Goal: Use online tool/utility

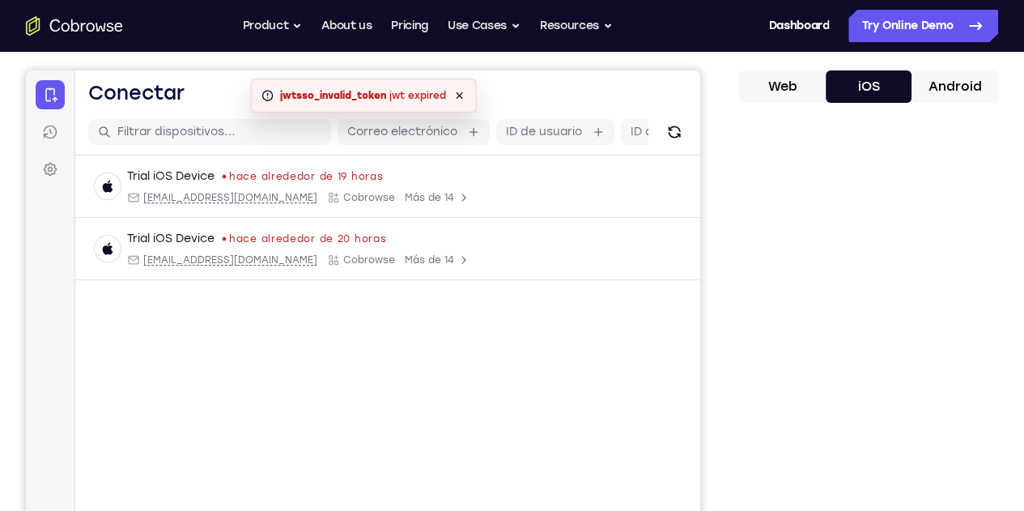
scroll to position [146, 0]
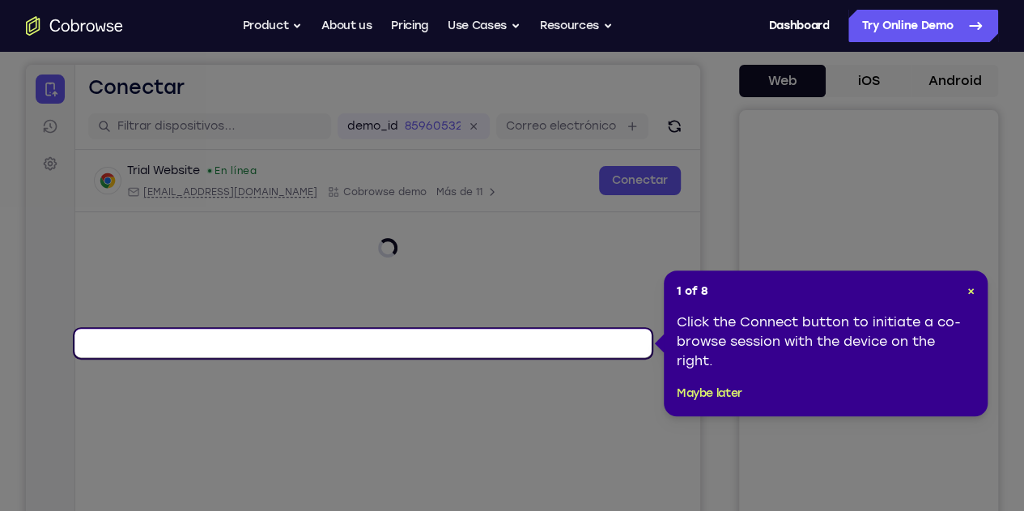
click at [828, 82] on icon at bounding box center [518, 255] width 1036 height 511
click at [974, 288] on span "×" at bounding box center [971, 291] width 7 height 14
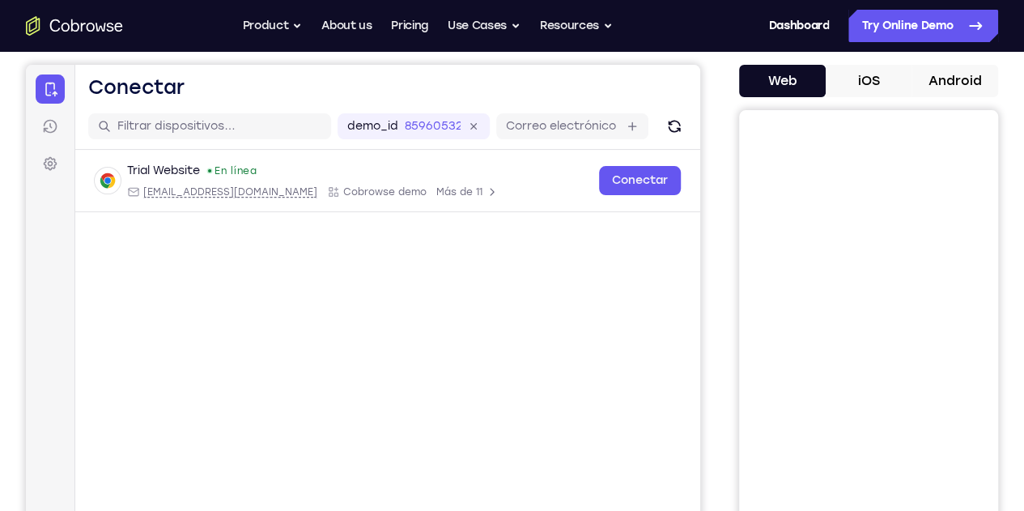
drag, startPoint x: 824, startPoint y: 74, endPoint x: 833, endPoint y: 83, distance: 12.6
click at [826, 74] on button "iOS" at bounding box center [869, 81] width 87 height 32
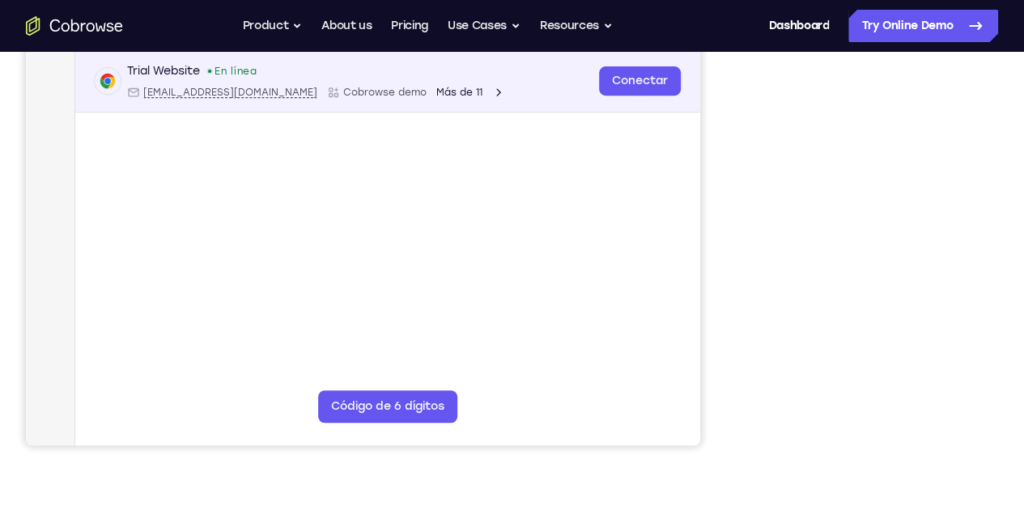
scroll to position [227, 0]
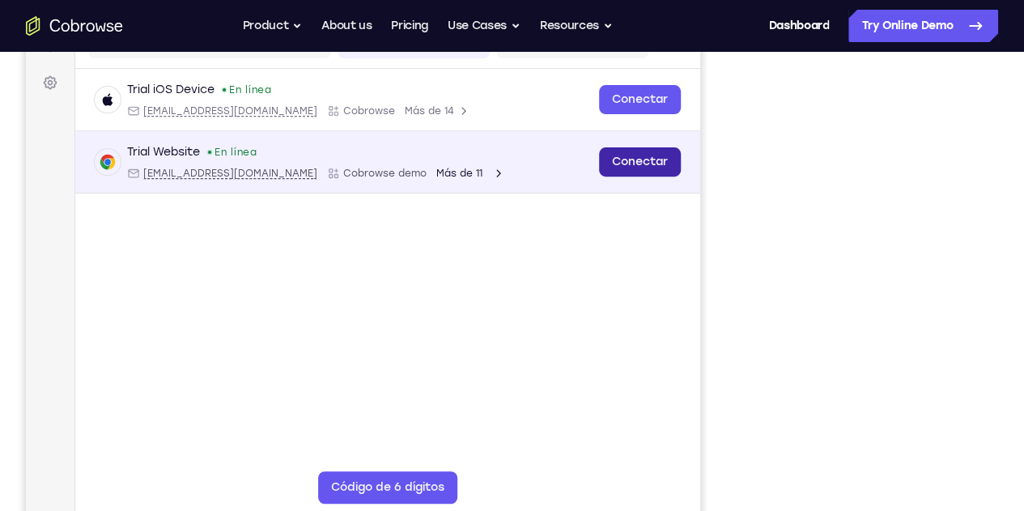
click at [599, 177] on link "Conectar" at bounding box center [640, 161] width 82 height 29
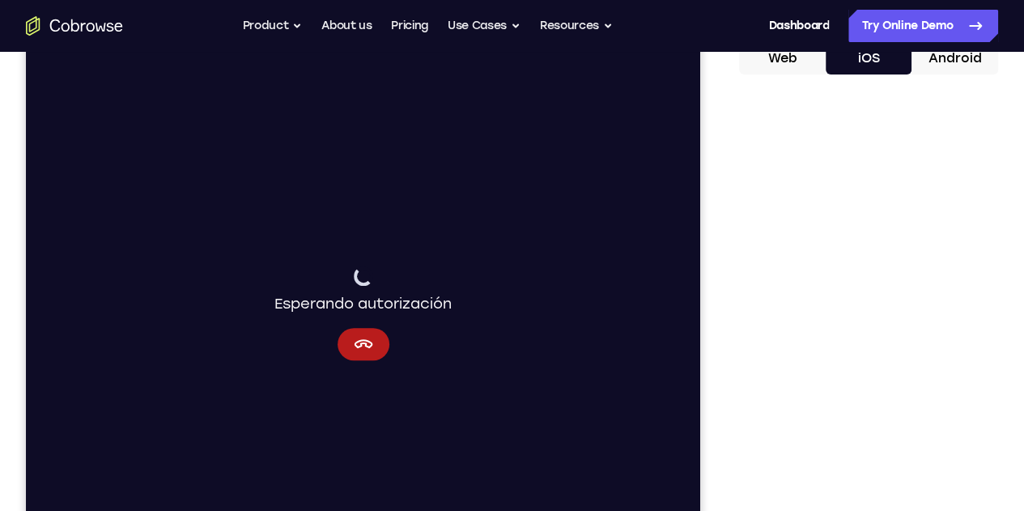
scroll to position [146, 0]
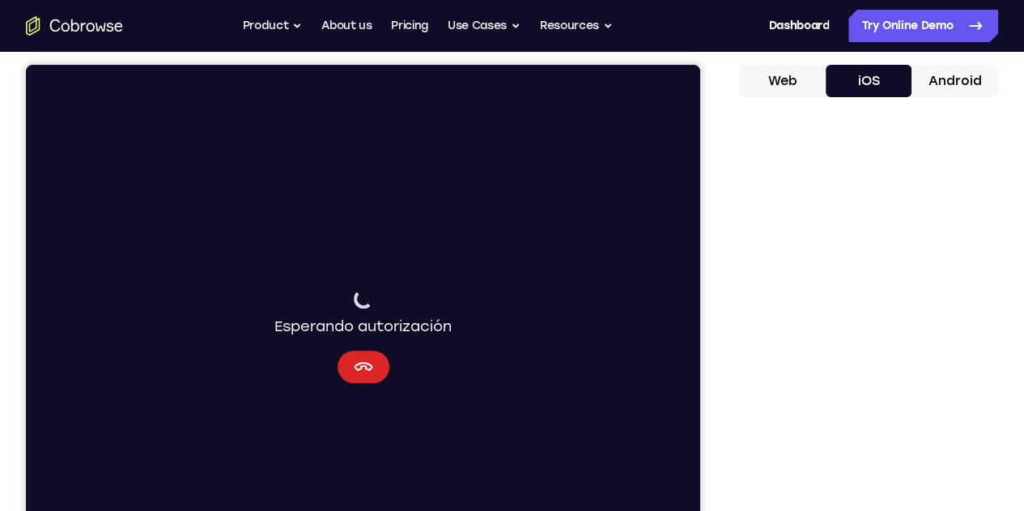
click at [354, 359] on icon "Cancelar" at bounding box center [363, 366] width 19 height 19
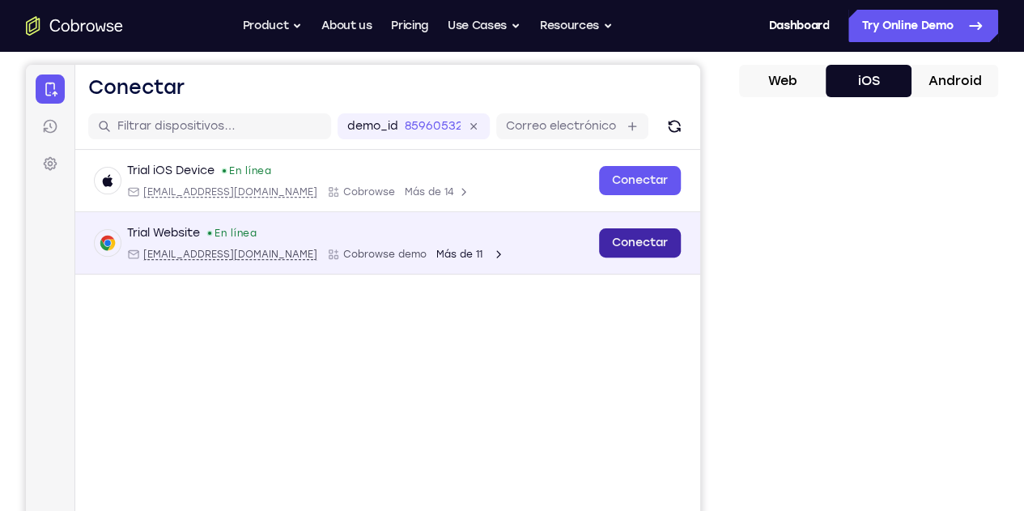
click at [599, 257] on link "Conectar" at bounding box center [640, 242] width 82 height 29
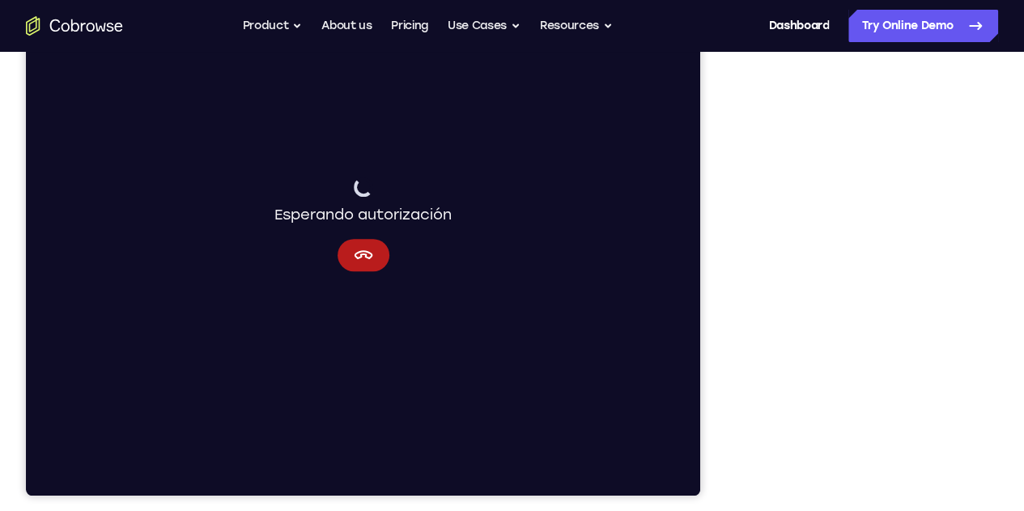
scroll to position [308, 0]
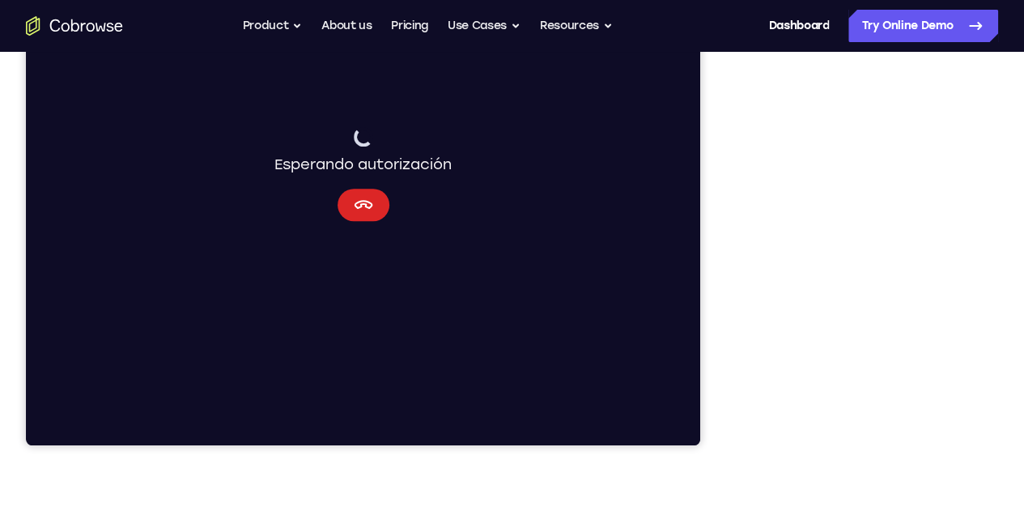
click at [354, 202] on icon "Cancelar" at bounding box center [363, 204] width 19 height 9
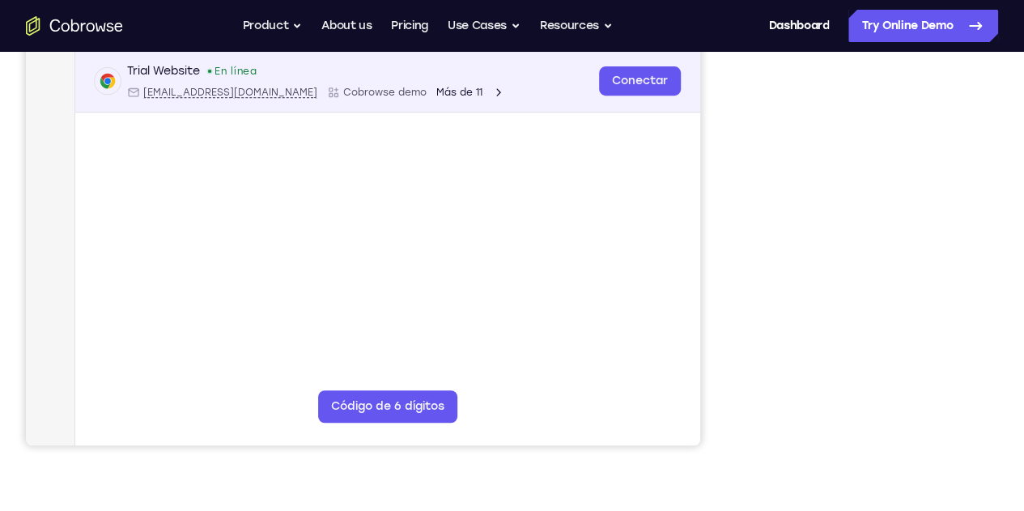
scroll to position [227, 0]
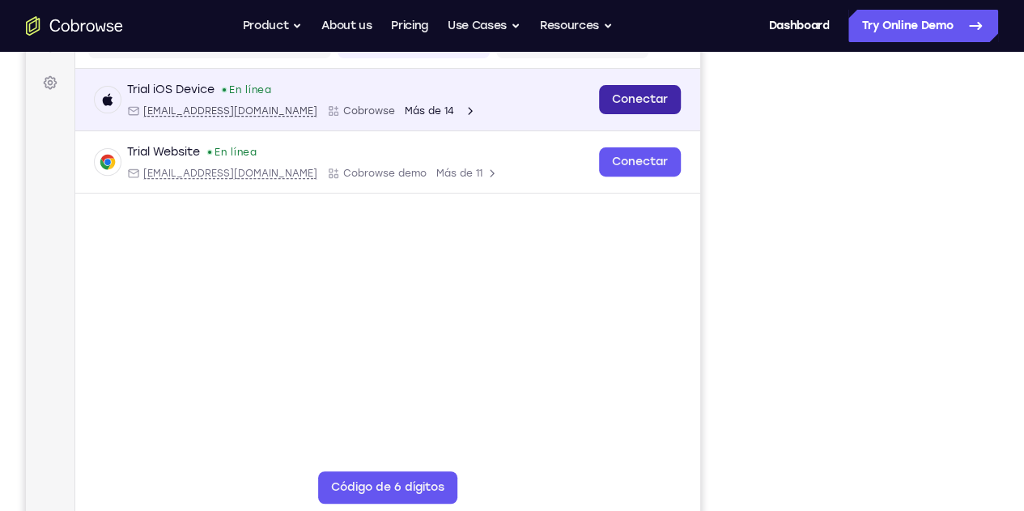
click at [599, 114] on link "Conectar" at bounding box center [640, 99] width 82 height 29
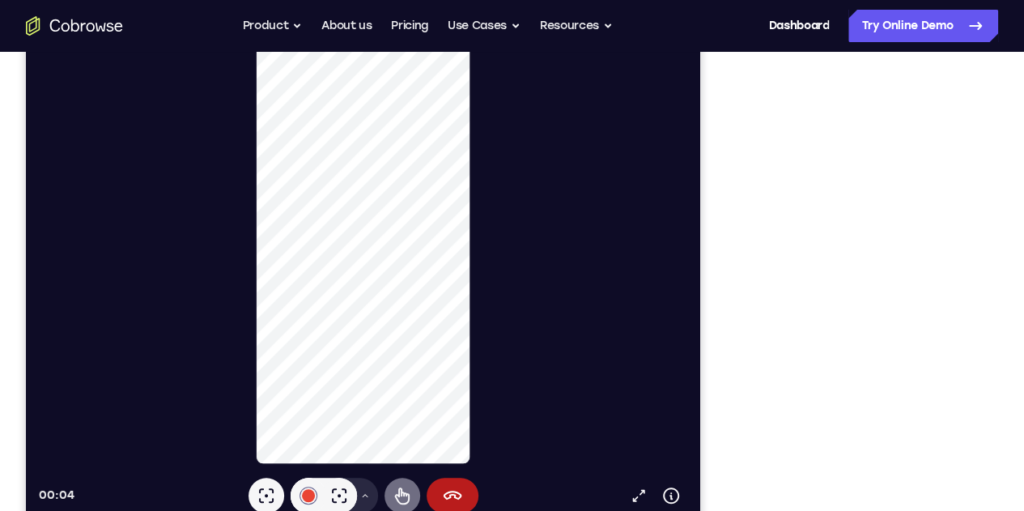
click at [393, 490] on icon at bounding box center [402, 495] width 19 height 19
